Goal: Use online tool/utility: Utilize a website feature to perform a specific function

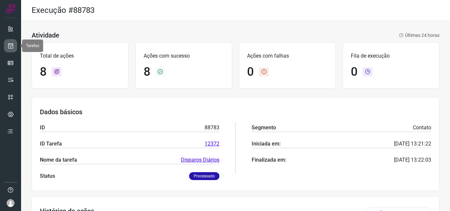
click at [10, 42] on link at bounding box center [10, 45] width 13 height 13
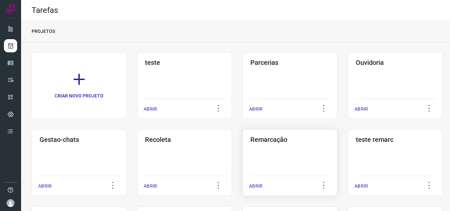
click at [295, 147] on div "Remarcação ABRIR" at bounding box center [289, 162] width 95 height 67
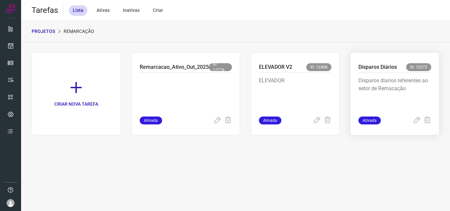
click at [401, 107] on p "Disparos diarios referentes ao setor de Remacação" at bounding box center [394, 93] width 73 height 33
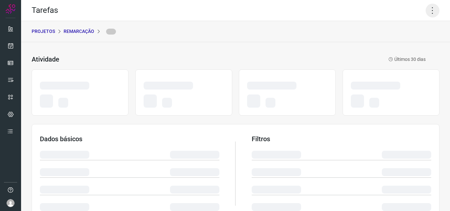
click at [428, 6] on icon at bounding box center [433, 11] width 14 height 14
click at [428, 10] on icon at bounding box center [433, 11] width 14 height 14
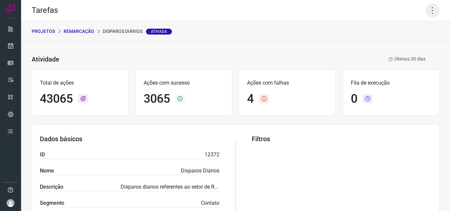
click at [426, 14] on icon at bounding box center [433, 11] width 14 height 14
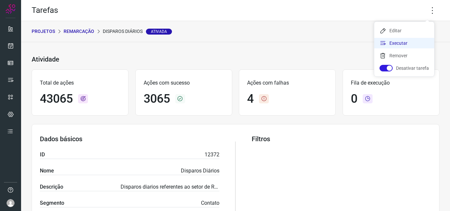
click at [419, 44] on li "Executar" at bounding box center [404, 43] width 60 height 11
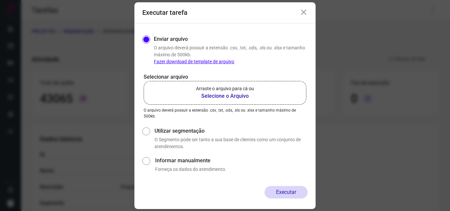
click at [231, 97] on b "Selecione o Arquivo" at bounding box center [225, 96] width 58 height 8
click at [0, 0] on input "Arraste o arquivo para cá ou Selecione o Arquivo" at bounding box center [0, 0] width 0 height 0
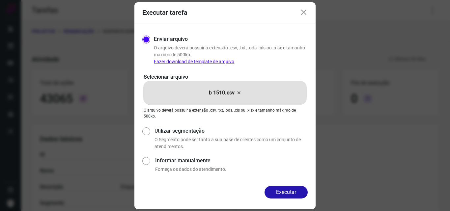
click at [299, 200] on div "Executar" at bounding box center [224, 197] width 181 height 23
click at [297, 196] on button "Executar" at bounding box center [286, 192] width 43 height 13
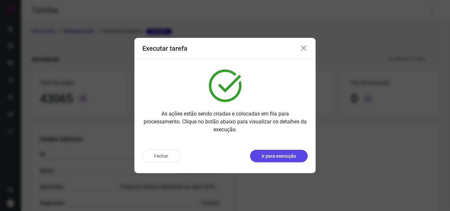
click at [296, 155] on p "Ir para execução" at bounding box center [279, 156] width 35 height 7
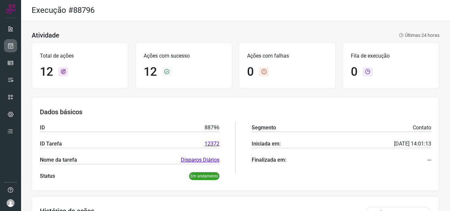
click at [7, 47] on icon at bounding box center [10, 45] width 7 height 7
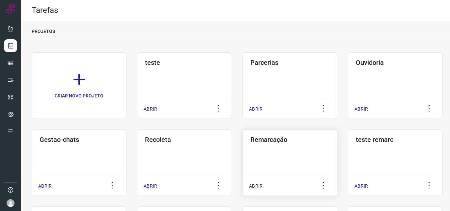
click at [288, 153] on div "Remarcação ABRIR" at bounding box center [289, 162] width 95 height 67
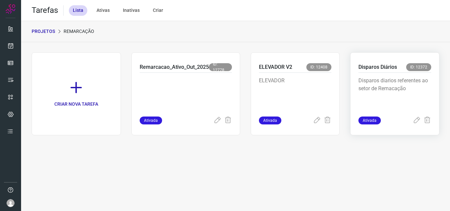
click at [390, 94] on p "Disparos diarios referentes ao setor de Remacação" at bounding box center [394, 93] width 73 height 33
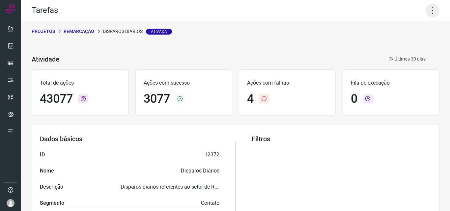
click at [426, 11] on icon at bounding box center [433, 11] width 14 height 14
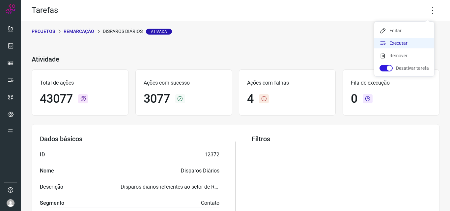
click at [400, 42] on li "Executar" at bounding box center [404, 43] width 60 height 11
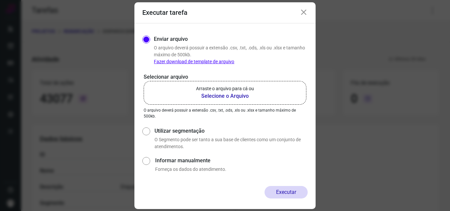
click at [213, 96] on b "Selecione o Arquivo" at bounding box center [225, 96] width 58 height 8
click at [0, 0] on input "Arraste o arquivo para cá ou Selecione o Arquivo" at bounding box center [0, 0] width 0 height 0
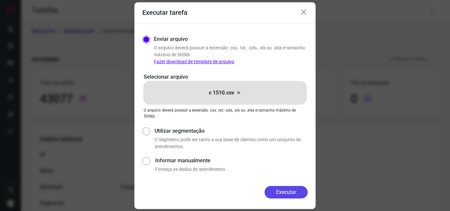
click at [293, 188] on button "Executar" at bounding box center [286, 192] width 43 height 13
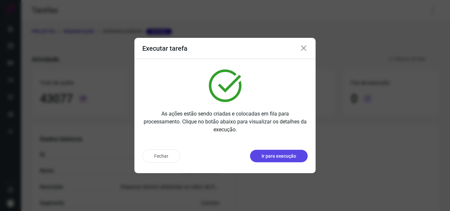
click at [289, 157] on p "Ir para execução" at bounding box center [279, 156] width 35 height 7
